Goal: Information Seeking & Learning: Learn about a topic

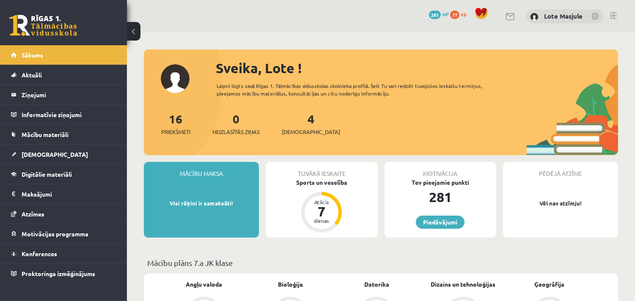
click at [457, 11] on span "77" at bounding box center [454, 15] width 9 height 8
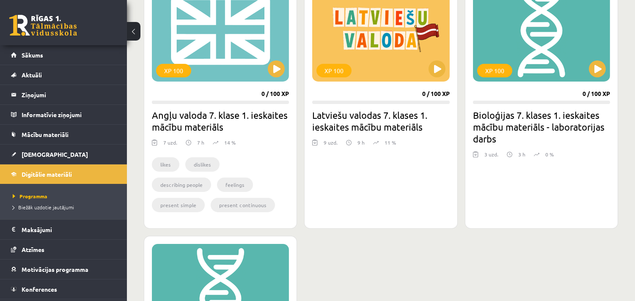
scroll to position [276, 0]
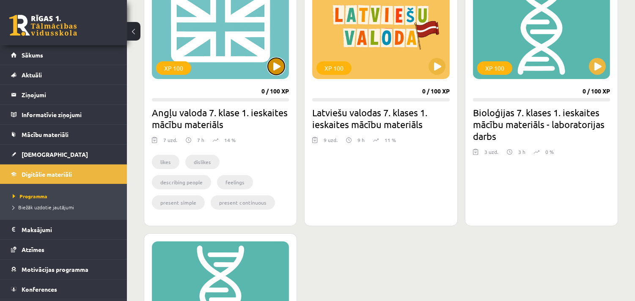
click at [272, 71] on button at bounding box center [276, 66] width 17 height 17
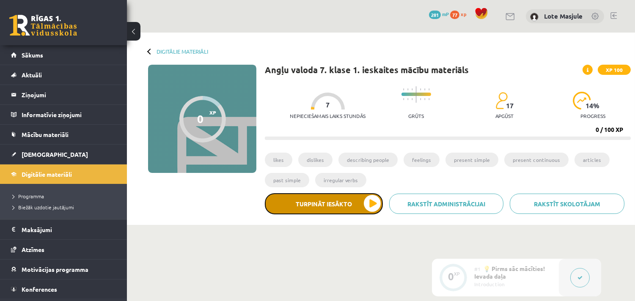
click at [340, 208] on button "Turpināt iesākto" at bounding box center [324, 203] width 118 height 21
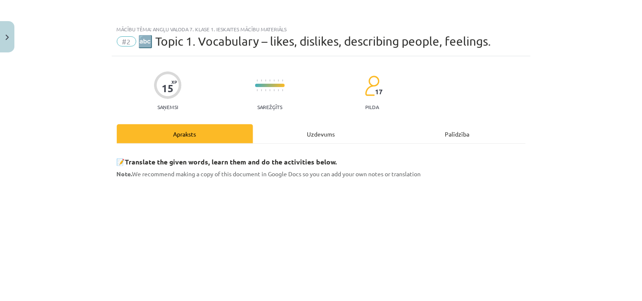
click at [306, 142] on div "Uzdevums" at bounding box center [321, 133] width 136 height 19
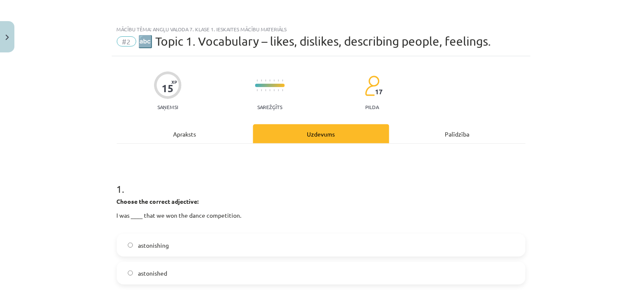
scroll to position [21, 0]
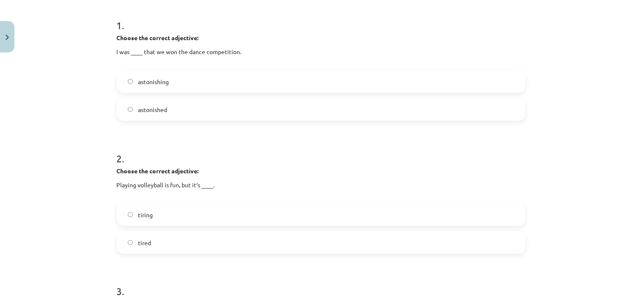
scroll to position [165, 0]
click at [146, 239] on span "tired" at bounding box center [144, 241] width 13 height 9
click at [140, 113] on label "astonished" at bounding box center [321, 107] width 407 height 21
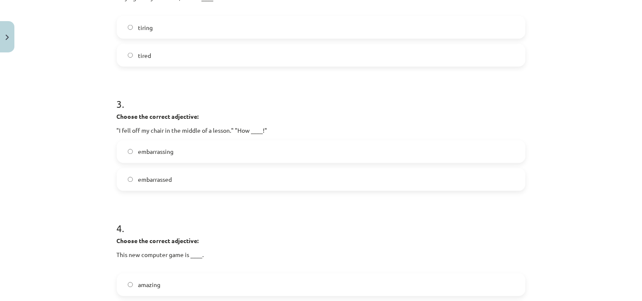
scroll to position [415, 0]
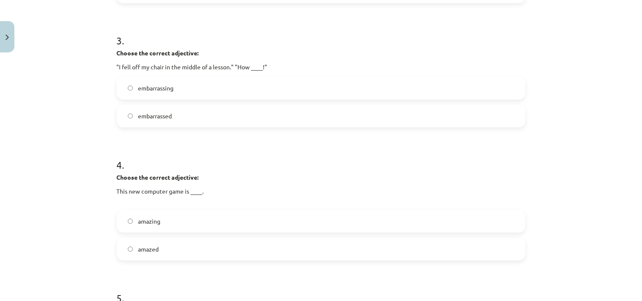
click at [143, 98] on label "embarrassing" at bounding box center [321, 87] width 407 height 21
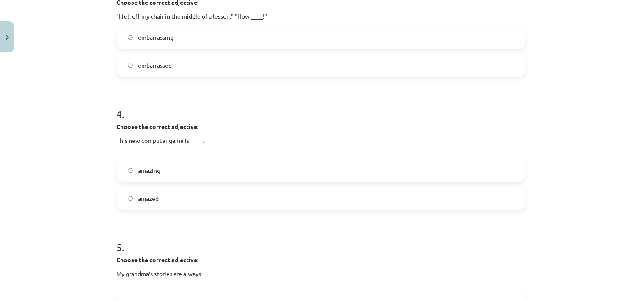
scroll to position [466, 0]
click at [126, 162] on label "amazing" at bounding box center [321, 170] width 407 height 21
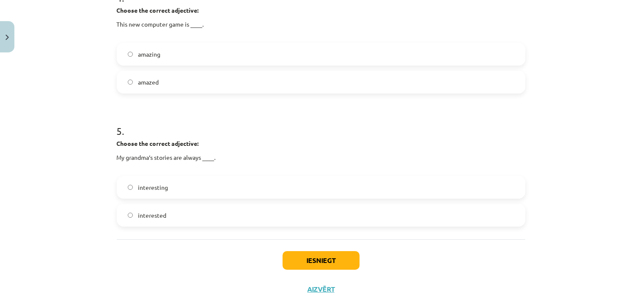
scroll to position [584, 0]
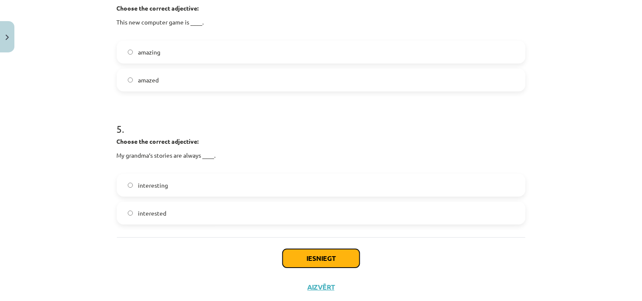
click at [292, 259] on button "Iesniegt" at bounding box center [321, 258] width 77 height 19
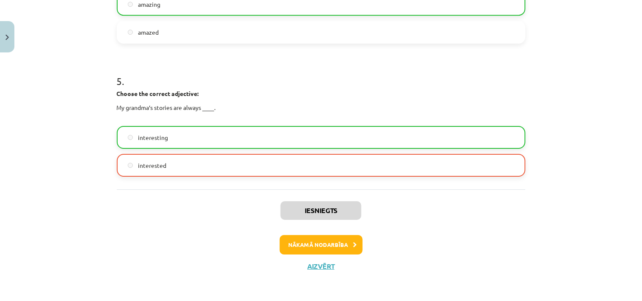
scroll to position [633, 0]
click at [320, 246] on button "Nākamā nodarbība" at bounding box center [321, 244] width 83 height 19
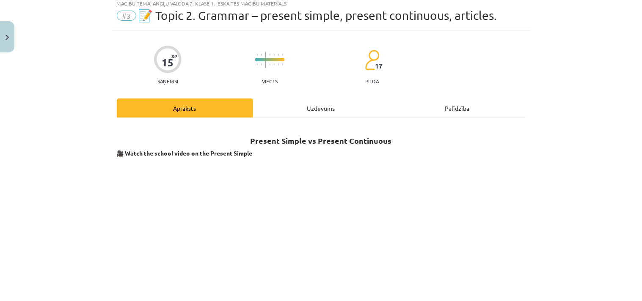
scroll to position [21, 0]
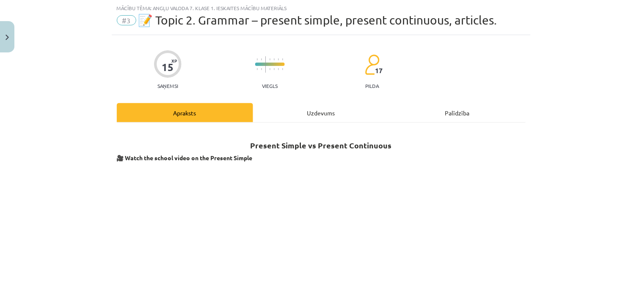
click at [312, 118] on div "Uzdevums" at bounding box center [321, 112] width 136 height 19
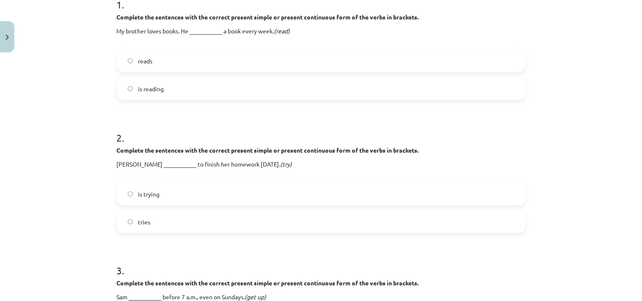
scroll to position [188, 0]
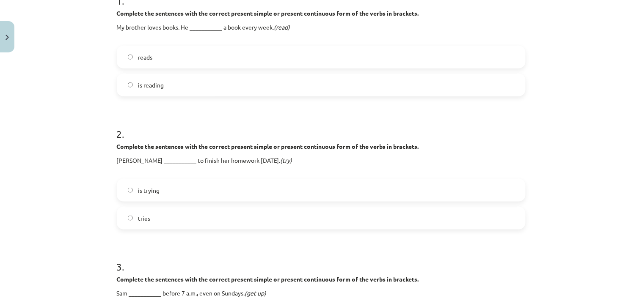
click at [189, 189] on label "is trying" at bounding box center [321, 190] width 407 height 21
click at [171, 213] on label "tries" at bounding box center [321, 218] width 407 height 21
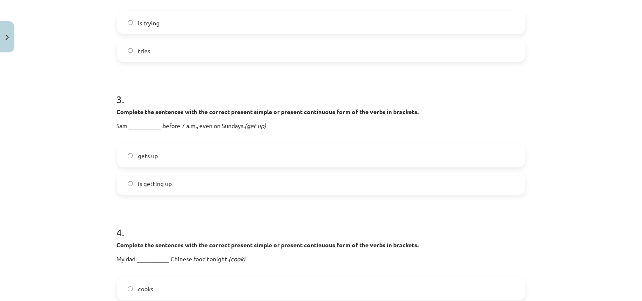
scroll to position [355, 0]
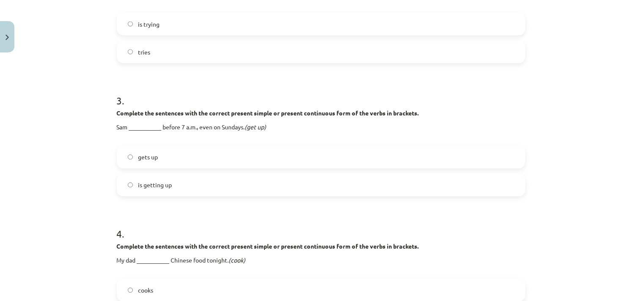
click at [185, 157] on label "gets up" at bounding box center [321, 157] width 407 height 21
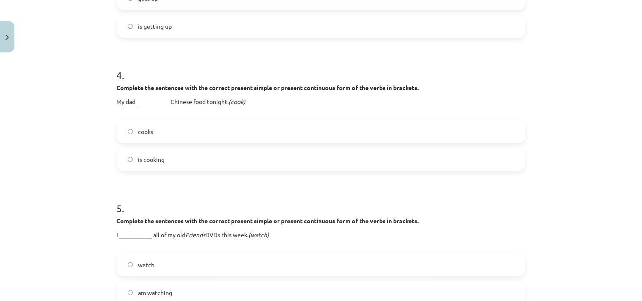
scroll to position [514, 0]
click at [165, 153] on label "is cooking" at bounding box center [321, 158] width 407 height 21
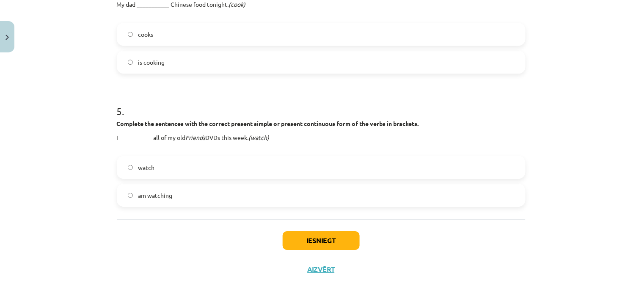
scroll to position [614, 0]
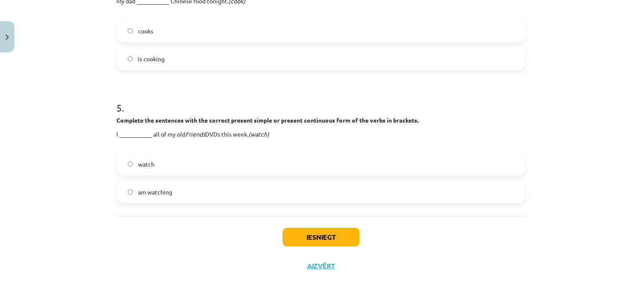
click at [163, 197] on label "am watching" at bounding box center [321, 192] width 407 height 21
click at [291, 231] on button "Iesniegt" at bounding box center [321, 237] width 77 height 19
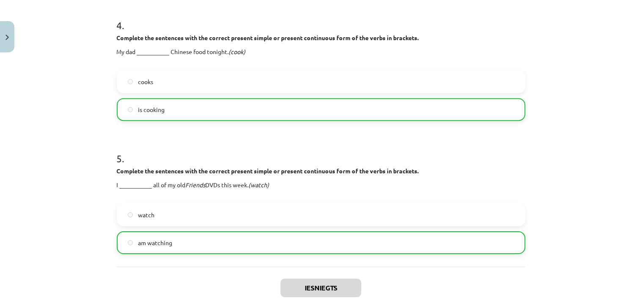
scroll to position [641, 0]
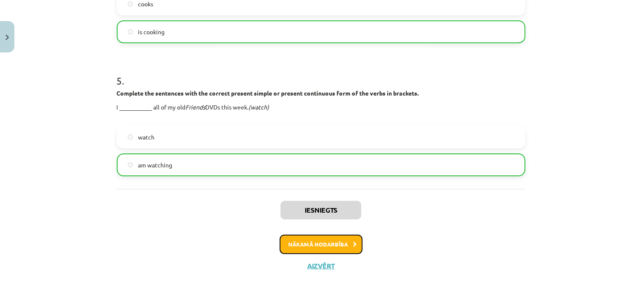
click at [314, 239] on button "Nākamā nodarbība" at bounding box center [321, 244] width 83 height 19
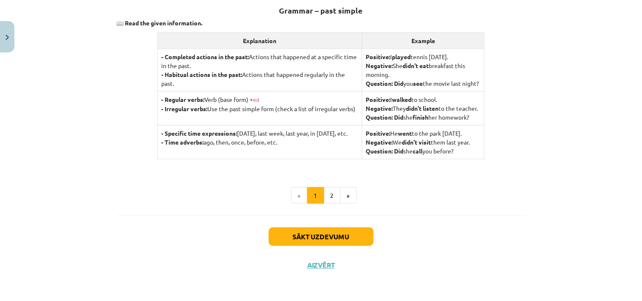
scroll to position [174, 0]
click at [331, 199] on button "2" at bounding box center [332, 195] width 17 height 17
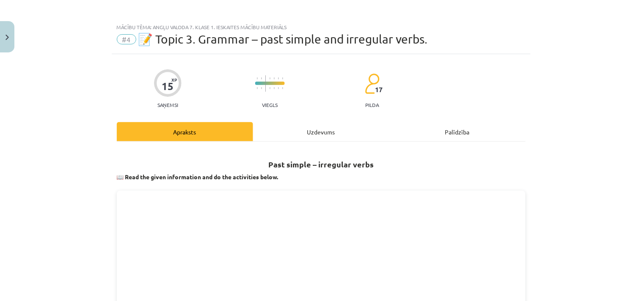
scroll to position [0, 0]
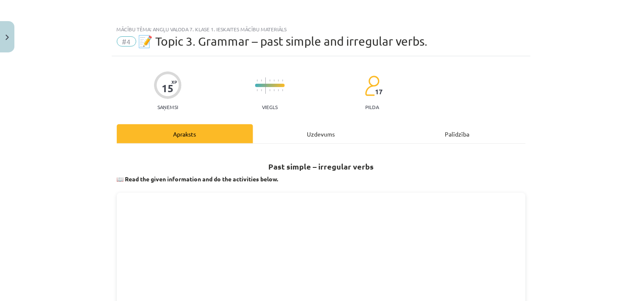
click at [288, 126] on div "Uzdevums" at bounding box center [321, 133] width 136 height 19
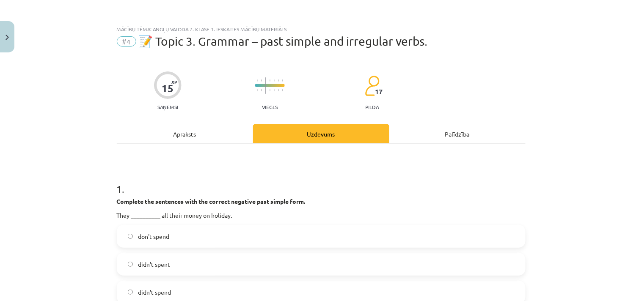
scroll to position [21, 0]
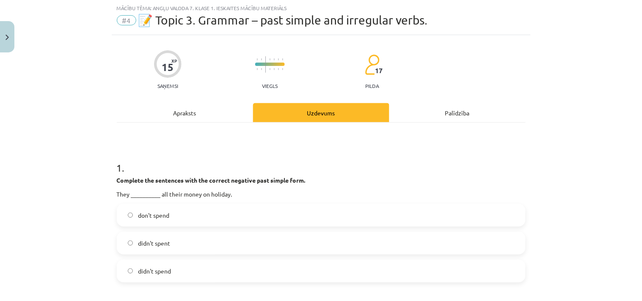
click at [222, 218] on label "don't spend" at bounding box center [321, 215] width 407 height 21
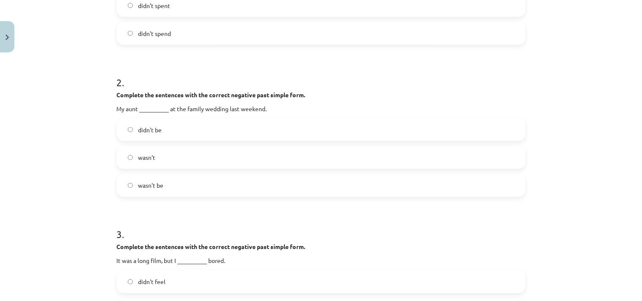
scroll to position [259, 0]
click at [228, 193] on label "wasn't be" at bounding box center [321, 185] width 407 height 21
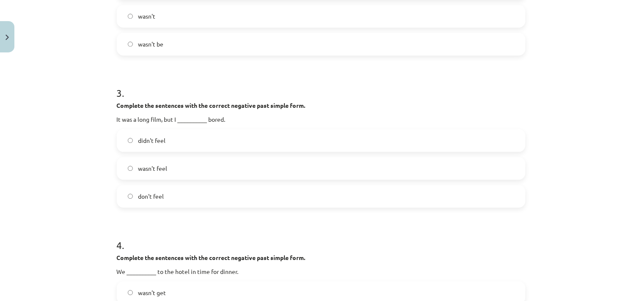
scroll to position [415, 0]
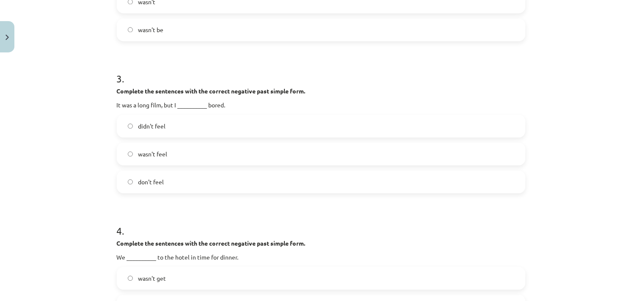
click at [174, 123] on label "didn't feel" at bounding box center [321, 126] width 407 height 21
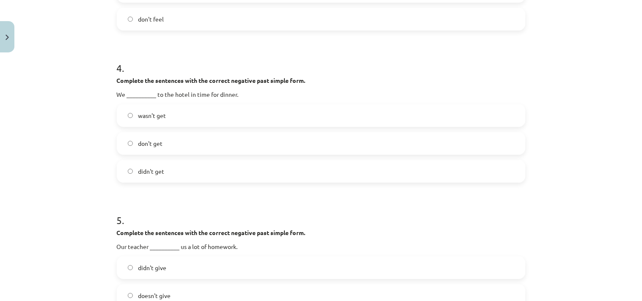
scroll to position [578, 0]
click at [227, 179] on label "didn't get" at bounding box center [321, 171] width 407 height 21
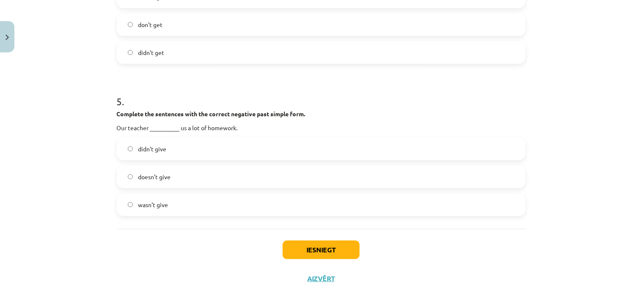
scroll to position [697, 0]
click at [191, 183] on label "doesn't give" at bounding box center [321, 176] width 407 height 21
click at [289, 245] on button "Iesniegt" at bounding box center [321, 249] width 77 height 19
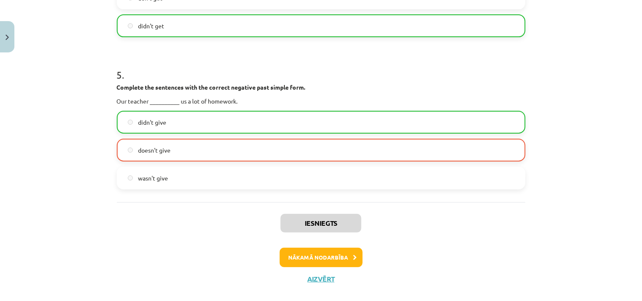
scroll to position [737, 0]
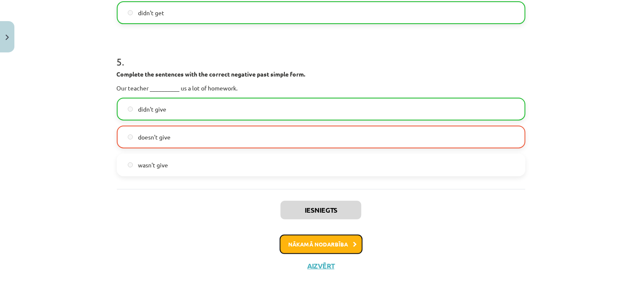
click at [310, 241] on button "Nākamā nodarbība" at bounding box center [321, 244] width 83 height 19
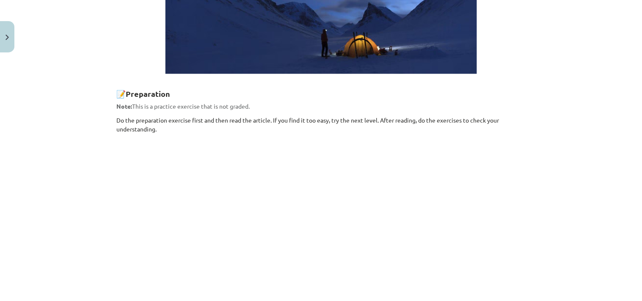
scroll to position [0, 0]
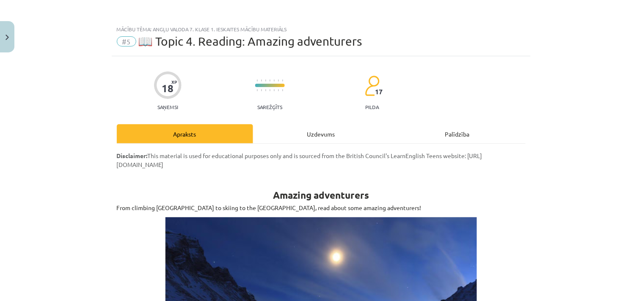
drag, startPoint x: 309, startPoint y: 121, endPoint x: 310, endPoint y: 132, distance: 11.9
click at [310, 132] on div "Uzdevums" at bounding box center [321, 133] width 136 height 19
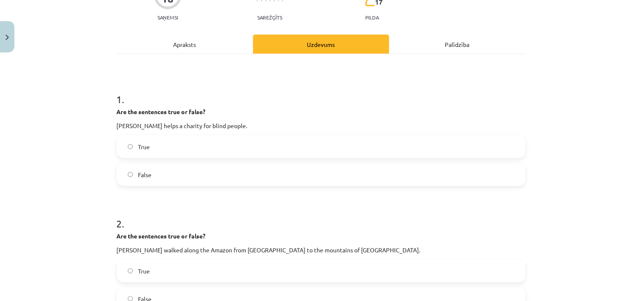
scroll to position [92, 0]
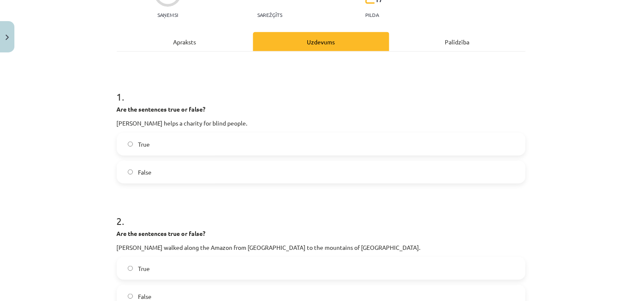
click at [204, 167] on label "False" at bounding box center [321, 172] width 407 height 21
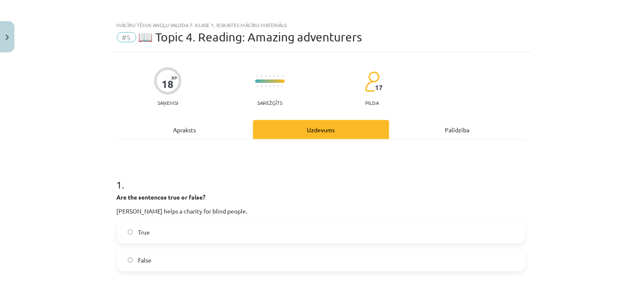
scroll to position [0, 0]
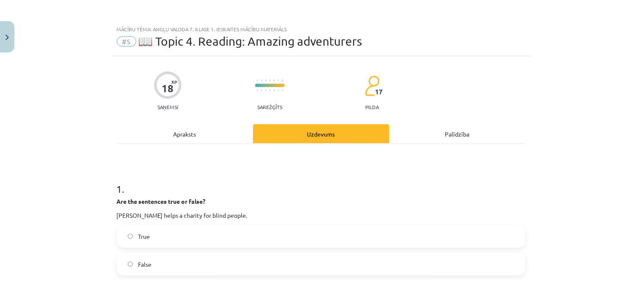
click at [200, 126] on div "Apraksts" at bounding box center [185, 133] width 136 height 19
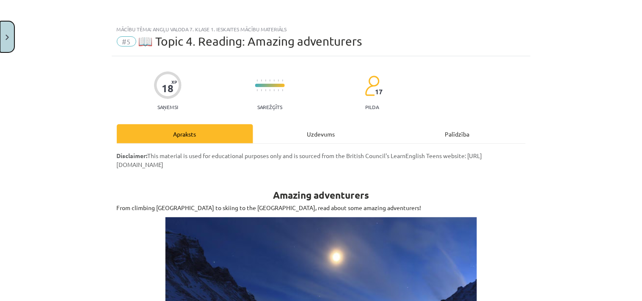
click at [0, 30] on button "Close" at bounding box center [7, 36] width 14 height 31
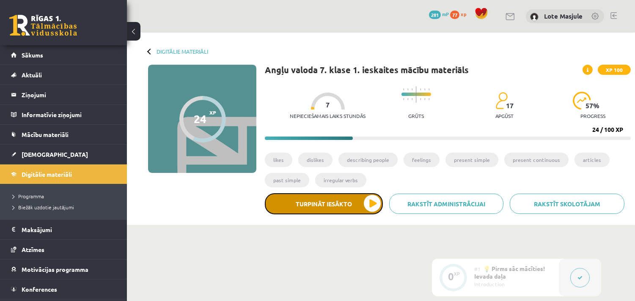
click at [363, 198] on button "Turpināt iesākto" at bounding box center [324, 203] width 118 height 21
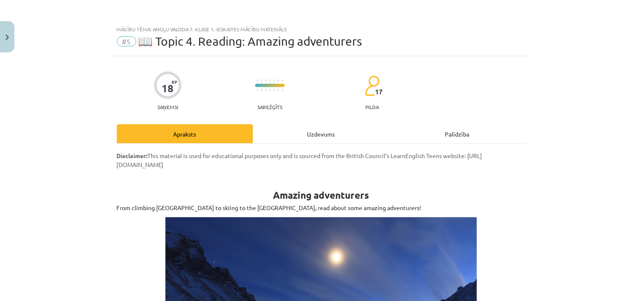
click at [328, 132] on div "Uzdevums" at bounding box center [321, 133] width 136 height 19
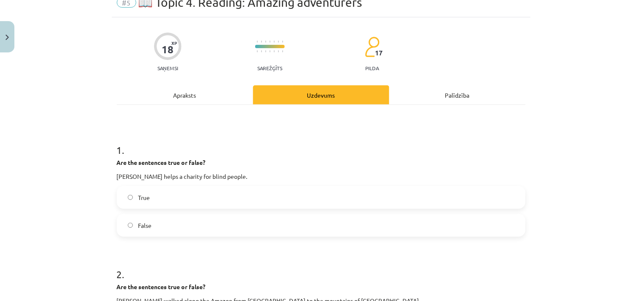
scroll to position [44, 0]
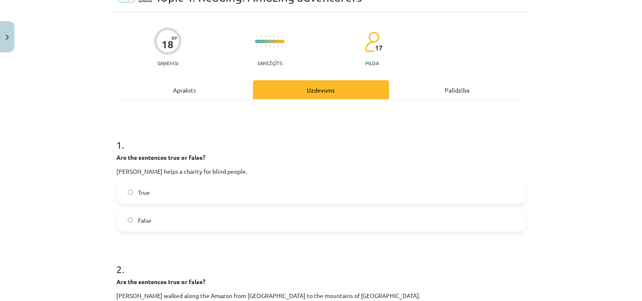
click at [178, 218] on label "False" at bounding box center [321, 220] width 407 height 21
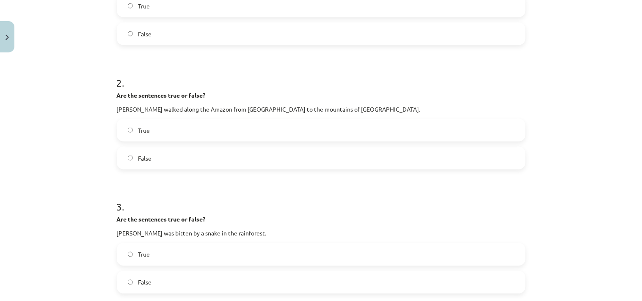
scroll to position [232, 0]
click at [160, 149] on label "False" at bounding box center [321, 156] width 407 height 21
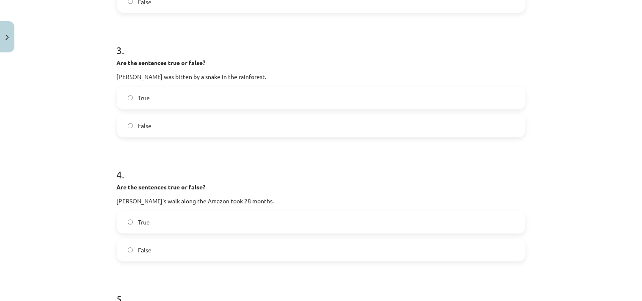
scroll to position [388, 0]
click at [157, 146] on form "1 . Are the sentences true or false? Gerlinde Kaltenbrunner helps a charity for…" at bounding box center [321, 144] width 409 height 729
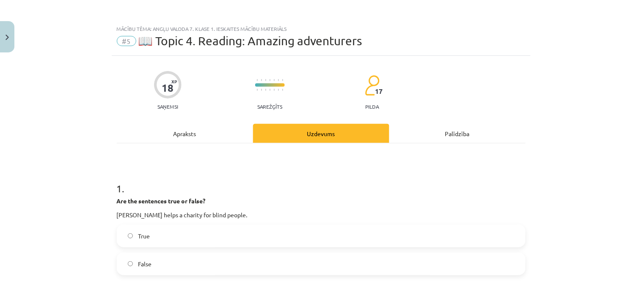
scroll to position [0, 0]
click at [175, 136] on div "Apraksts" at bounding box center [185, 133] width 136 height 19
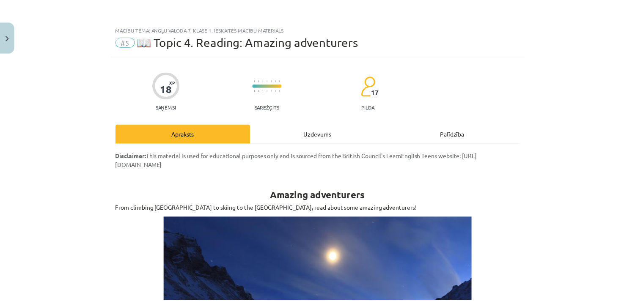
scroll to position [21, 0]
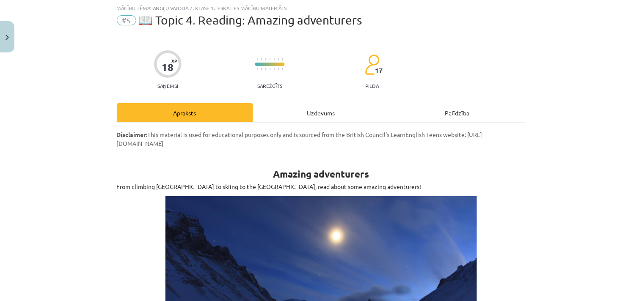
click at [294, 103] on div "Uzdevums" at bounding box center [321, 112] width 136 height 19
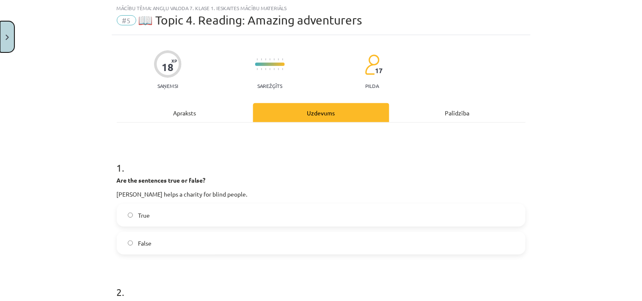
click at [6, 36] on img "Close" at bounding box center [7, 38] width 3 height 6
